Goal: Information Seeking & Learning: Learn about a topic

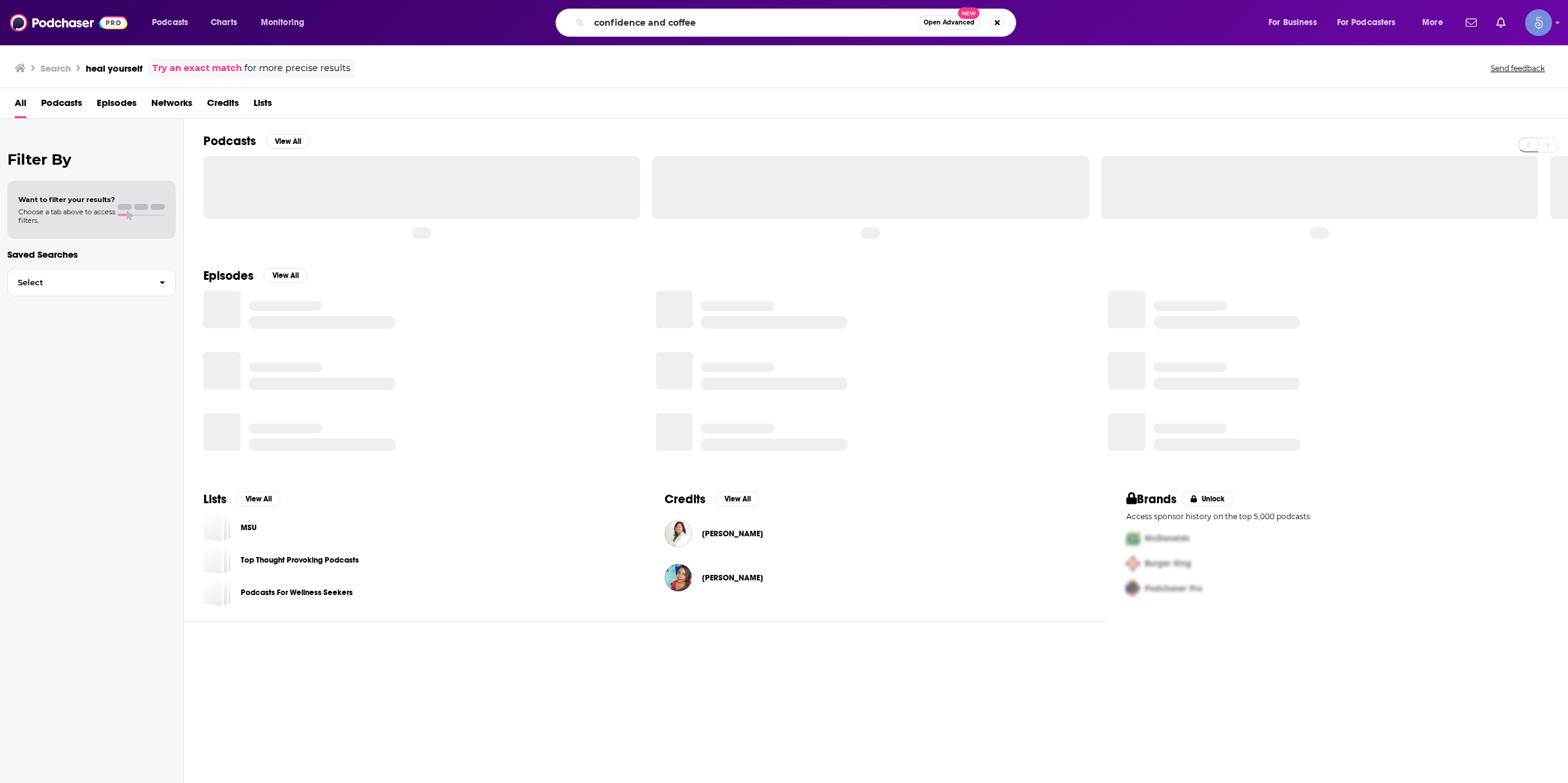
type input "confidence and coffee"
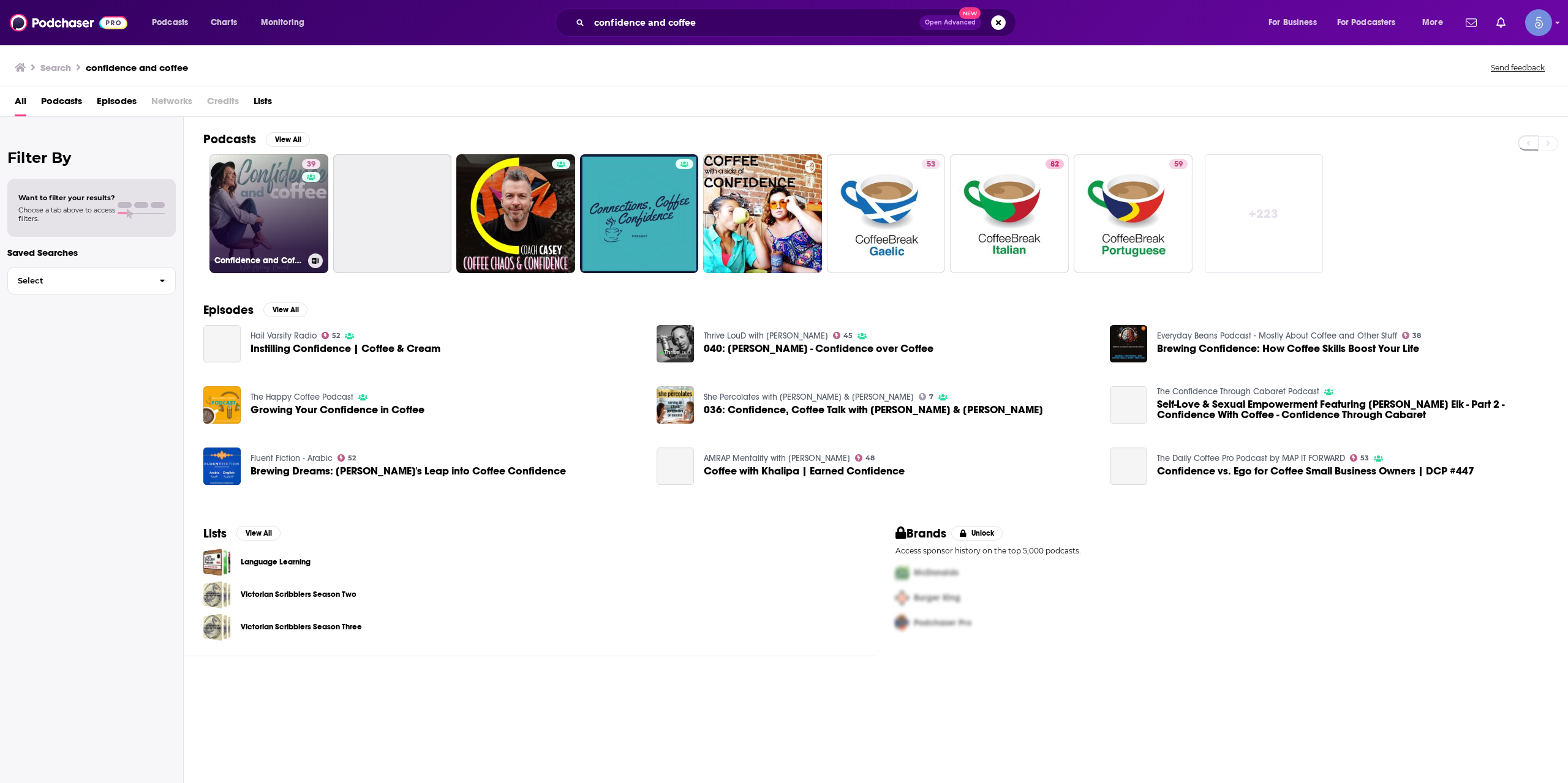
click at [246, 216] on link "39 Confidence and Coffee" at bounding box center [269, 213] width 119 height 119
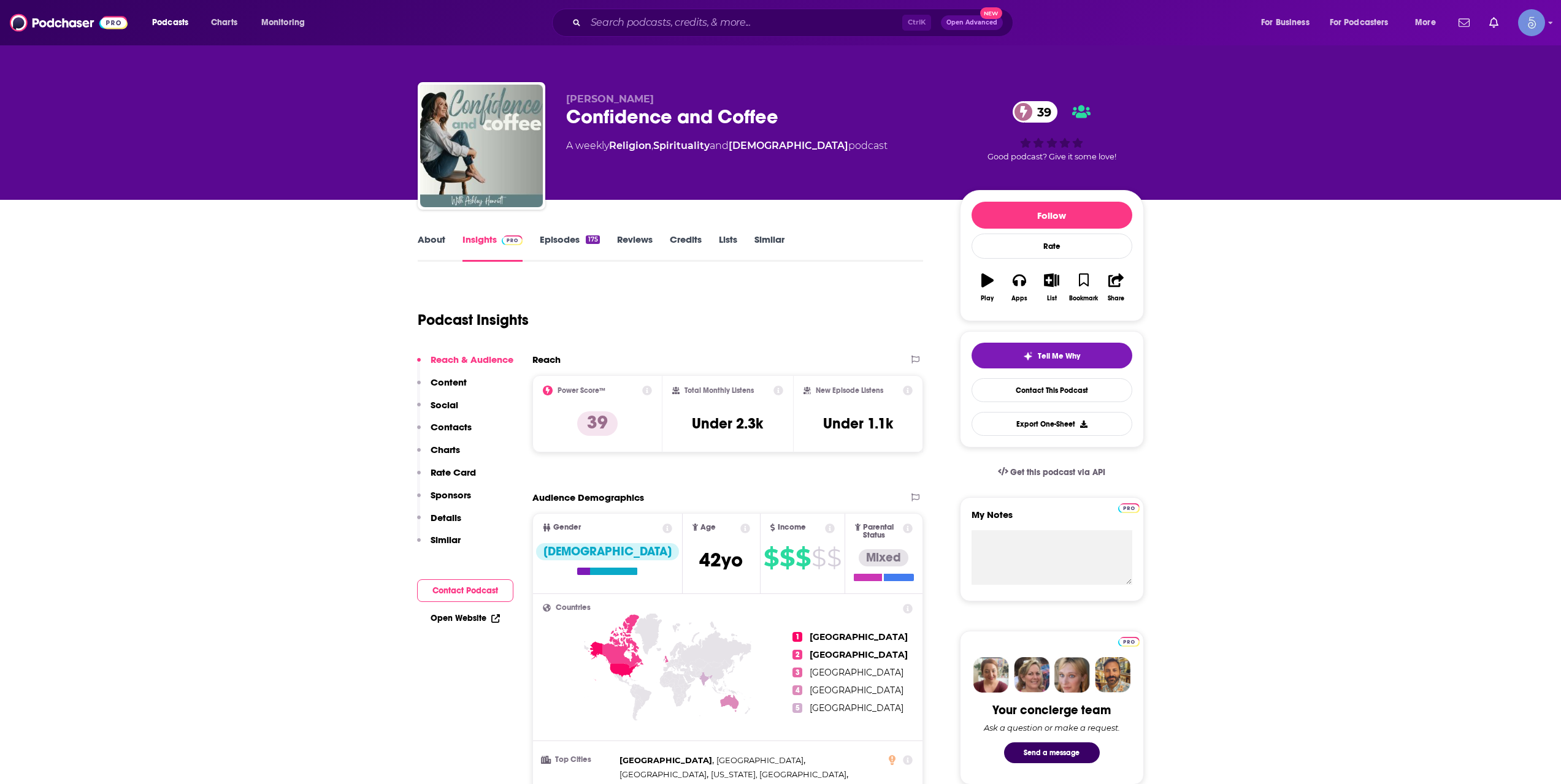
click at [437, 242] on link "About" at bounding box center [431, 248] width 27 height 28
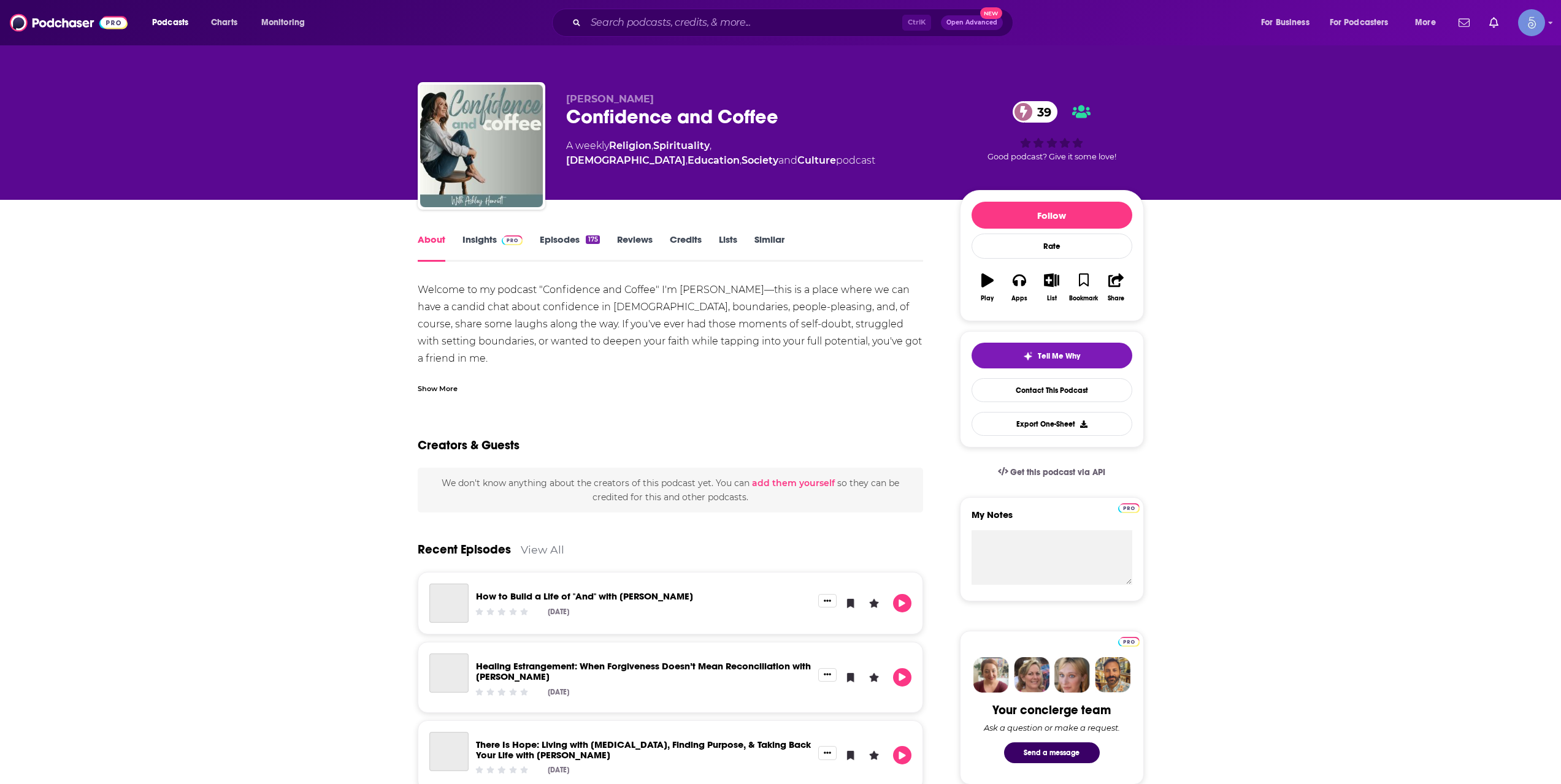
click at [445, 382] on div "Show More" at bounding box center [437, 388] width 40 height 11
